Goal: Navigation & Orientation: Find specific page/section

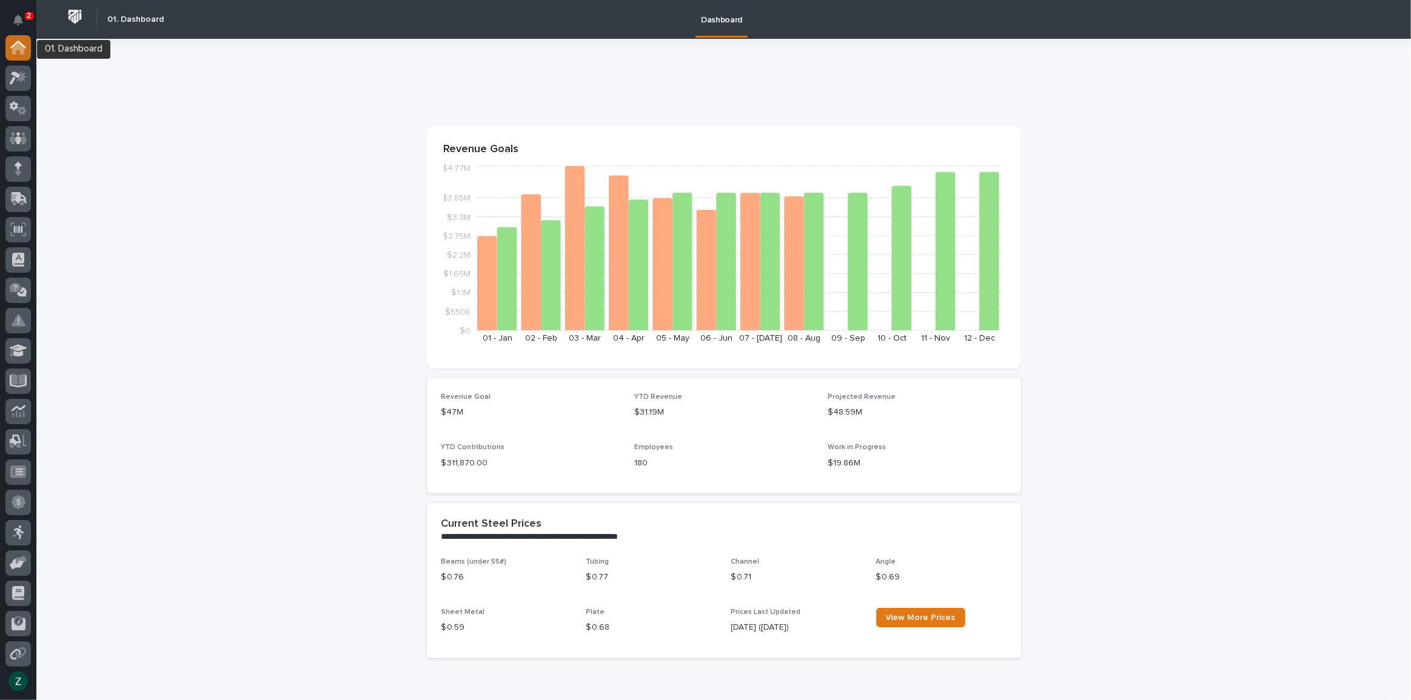
click at [12, 44] on icon at bounding box center [18, 48] width 16 height 14
click at [15, 76] on icon at bounding box center [15, 78] width 11 height 13
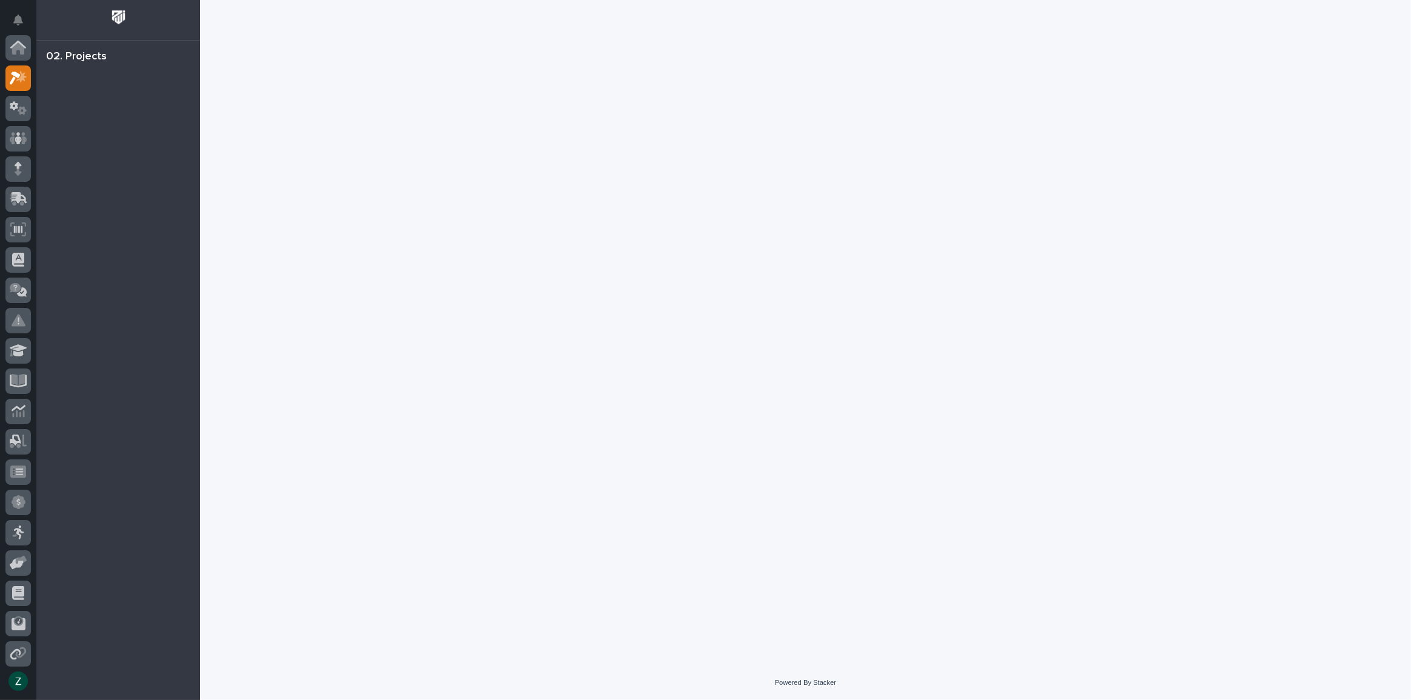
scroll to position [30, 0]
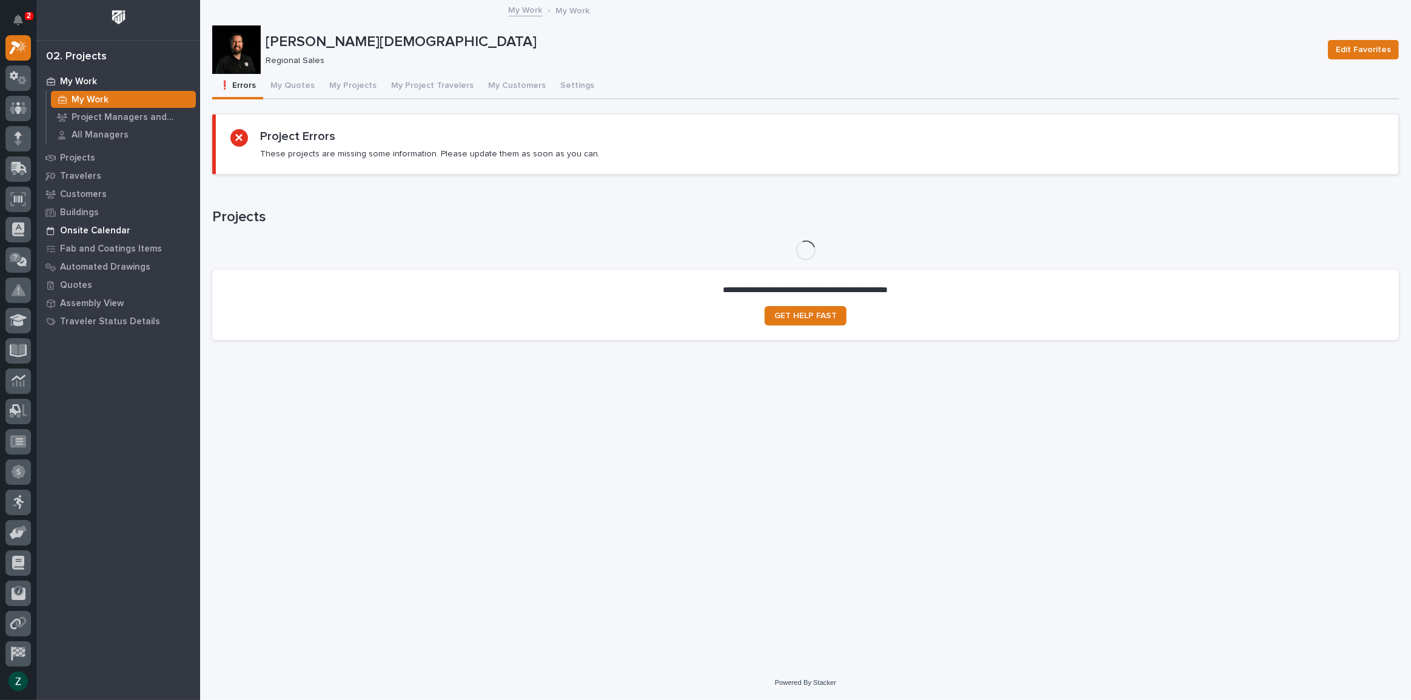
click at [118, 230] on p "Onsite Calendar" at bounding box center [95, 231] width 70 height 11
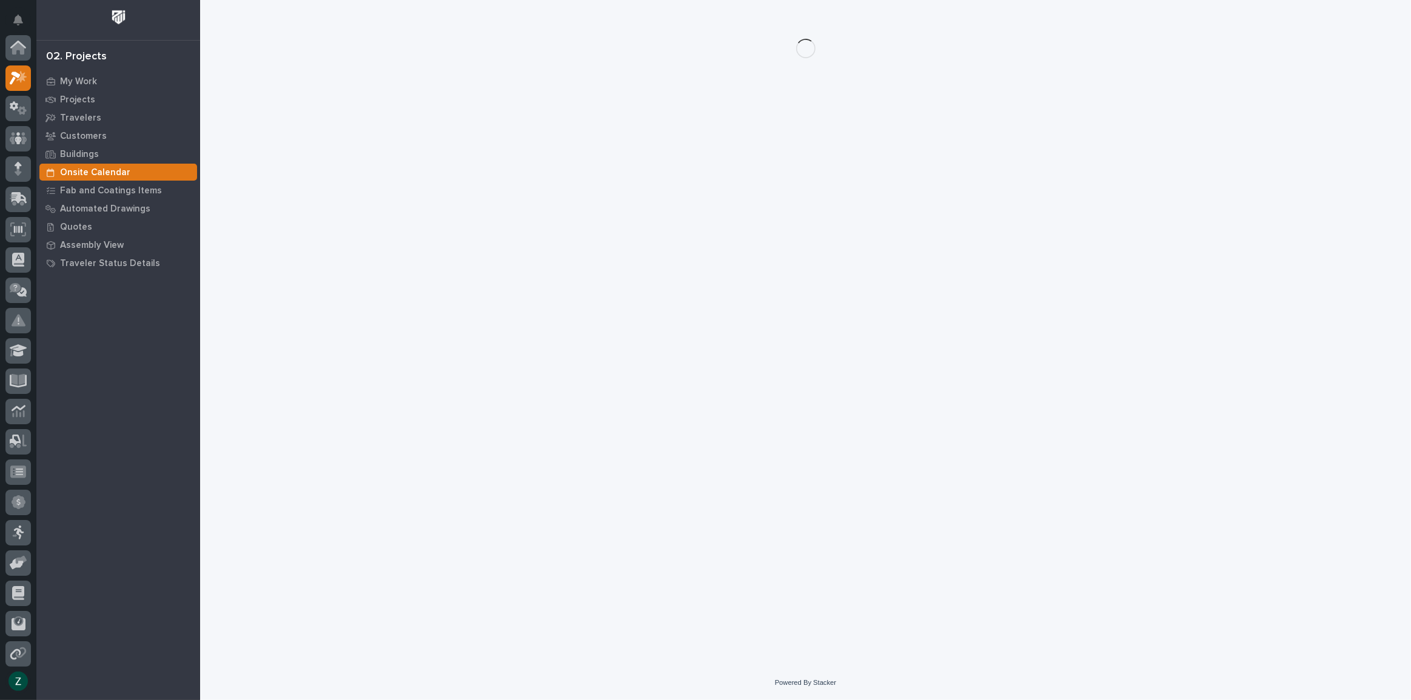
scroll to position [30, 0]
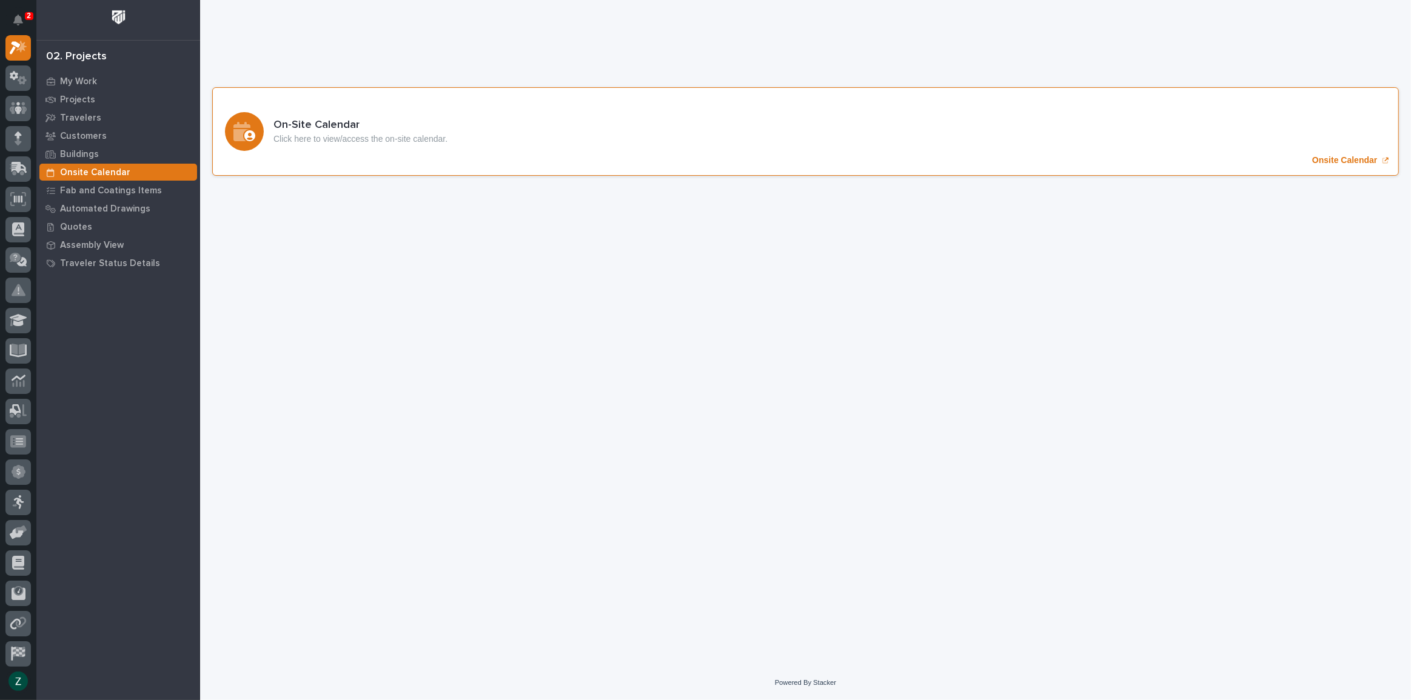
click at [1280, 145] on div "On-Site Calendar Click here to view/access the on-site calendar. Onsite Calendar" at bounding box center [805, 131] width 1187 height 89
click at [67, 81] on p "My Work" at bounding box center [78, 81] width 37 height 11
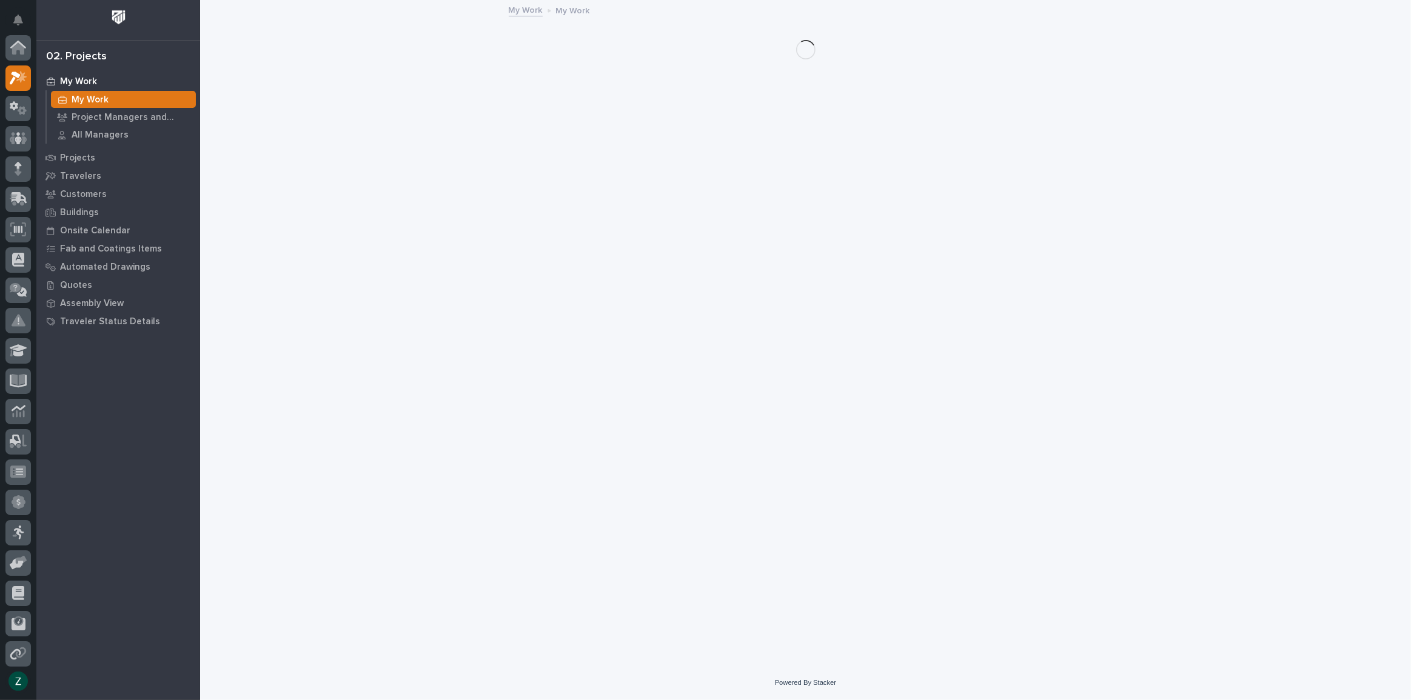
scroll to position [30, 0]
